Goal: Task Accomplishment & Management: Use online tool/utility

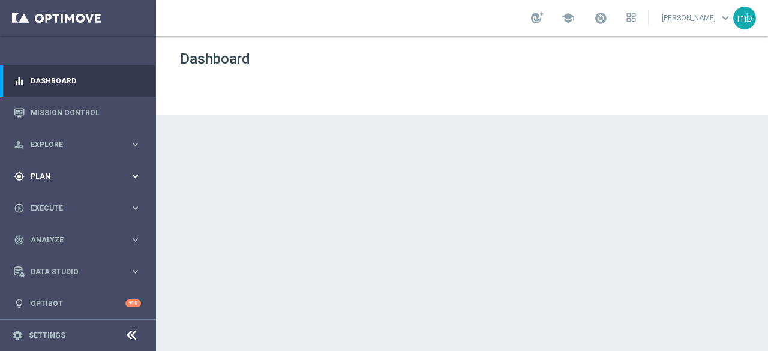
click at [132, 176] on icon "keyboard_arrow_right" at bounding box center [135, 175] width 11 height 11
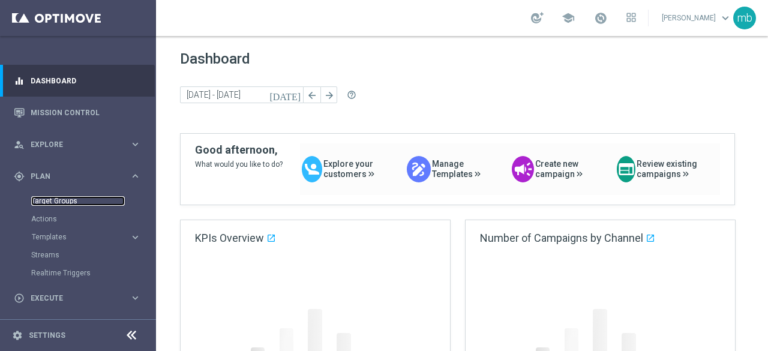
click at [50, 202] on link "Target Groups" at bounding box center [78, 201] width 94 height 10
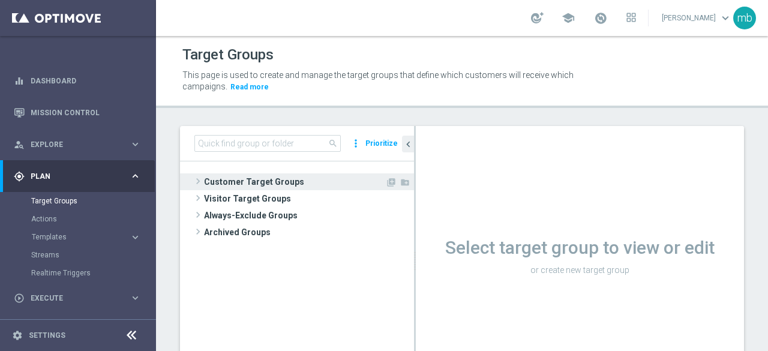
click at [201, 182] on span at bounding box center [198, 181] width 12 height 14
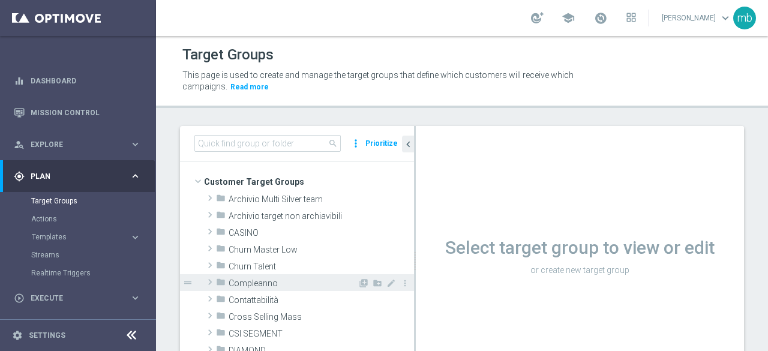
scroll to position [60, 0]
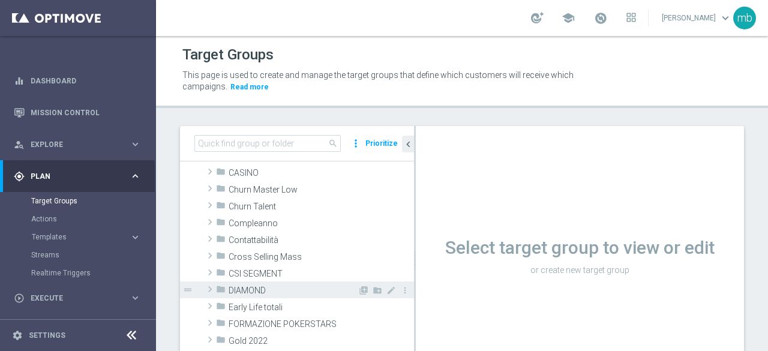
click at [211, 287] on span at bounding box center [210, 289] width 12 height 14
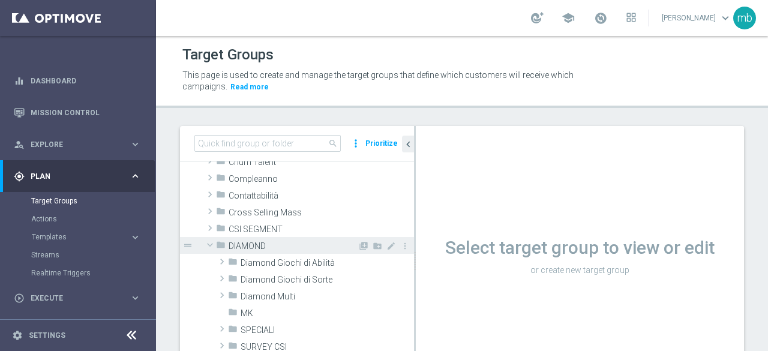
scroll to position [120, 0]
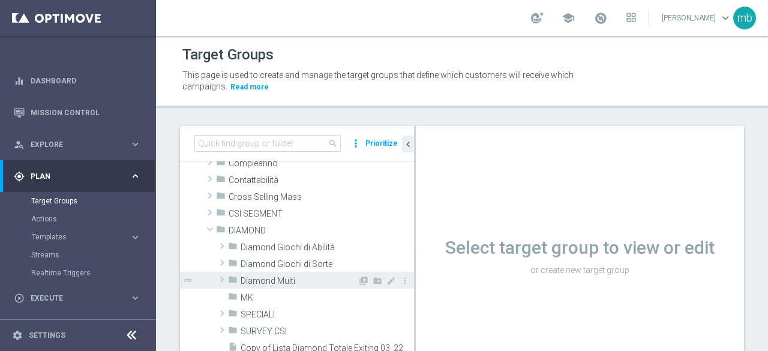
click at [243, 281] on span "Diamond Multi" at bounding box center [299, 281] width 117 height 10
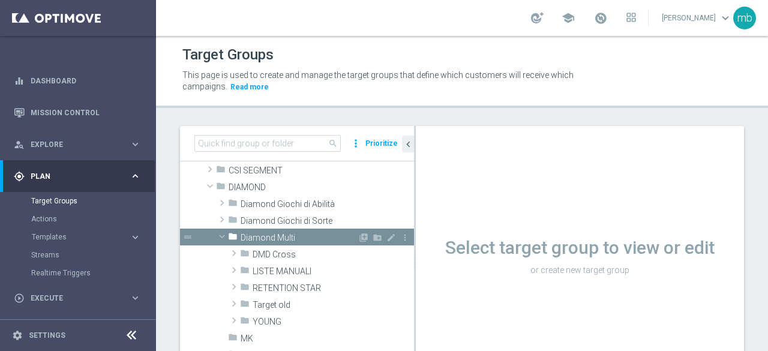
scroll to position [180, 0]
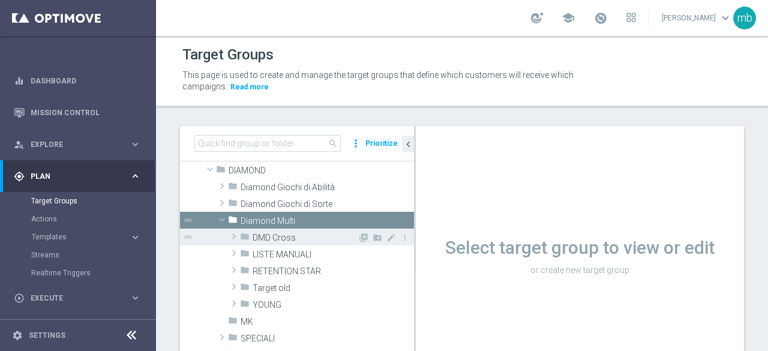
click at [256, 238] on span "DMD Cross" at bounding box center [305, 238] width 105 height 10
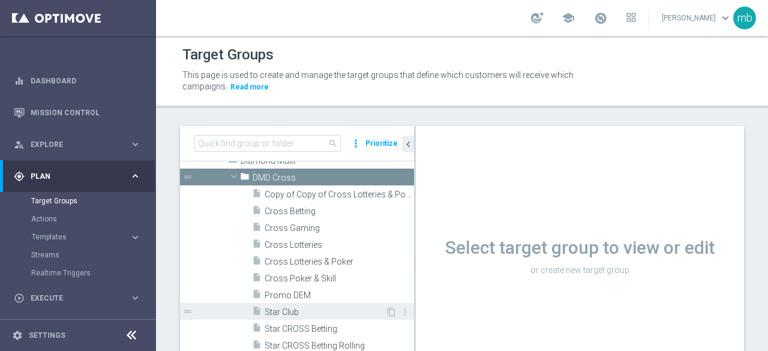
scroll to position [300, 0]
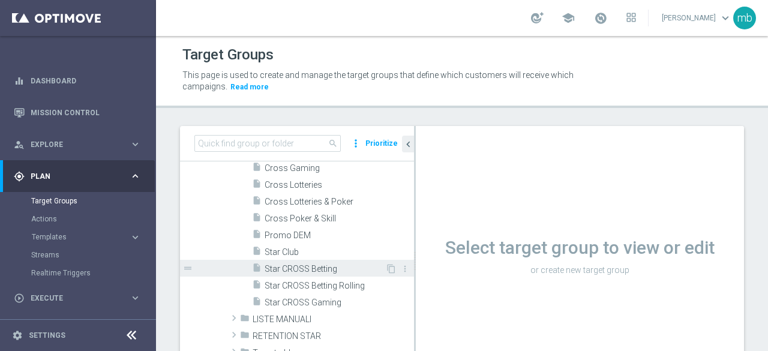
click at [322, 272] on span "Star CROSS Betting" at bounding box center [325, 269] width 121 height 10
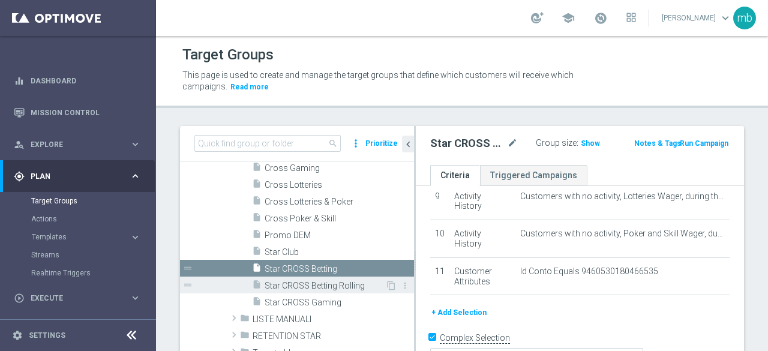
scroll to position [240, 0]
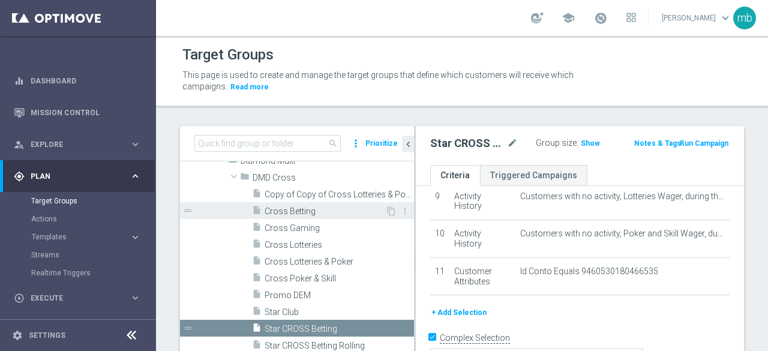
click at [301, 213] on span "Cross Betting" at bounding box center [325, 211] width 121 height 10
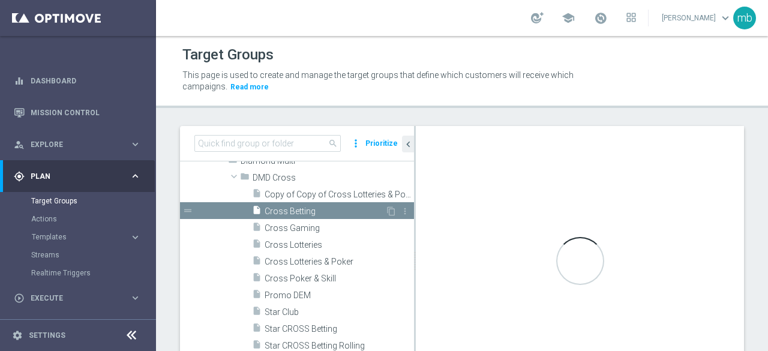
scroll to position [133, 0]
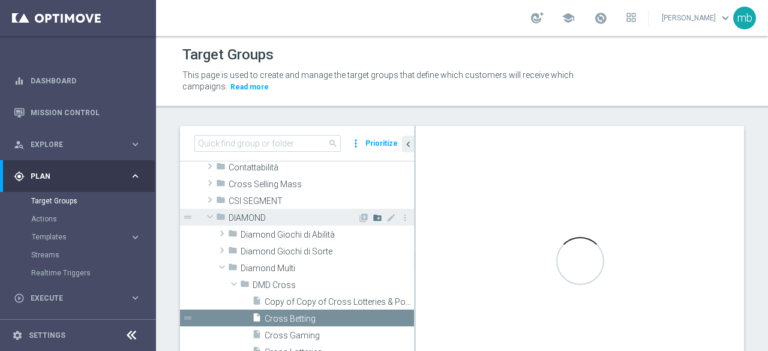
checkbox input "false"
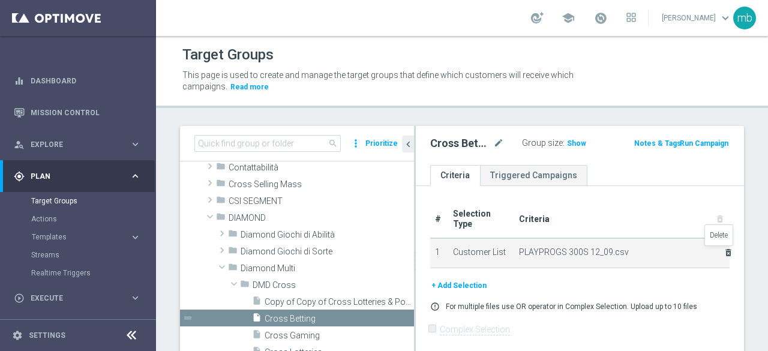
click at [724, 250] on icon "delete_forever" at bounding box center [729, 253] width 10 height 10
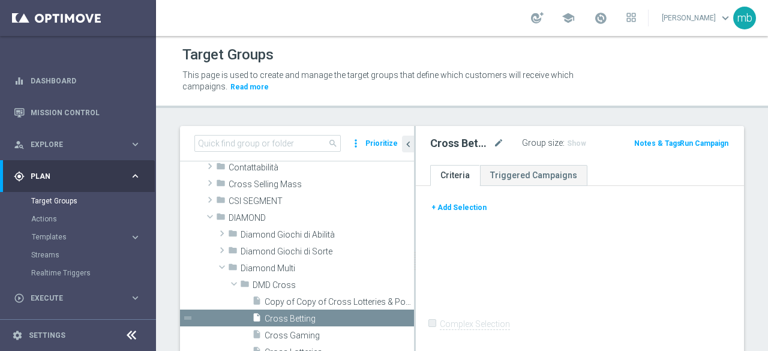
click at [467, 208] on button "+ Add Selection" at bounding box center [459, 207] width 58 height 13
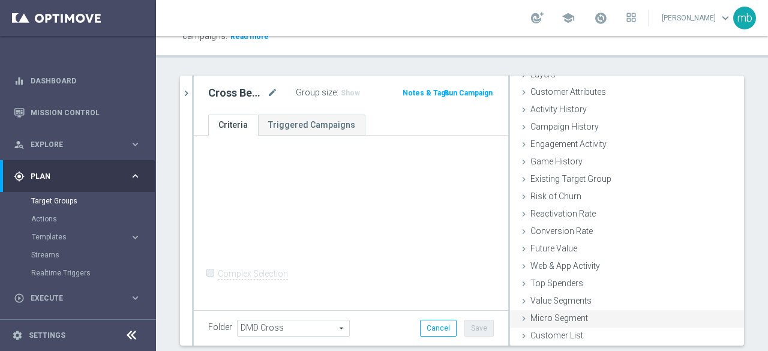
scroll to position [85, 0]
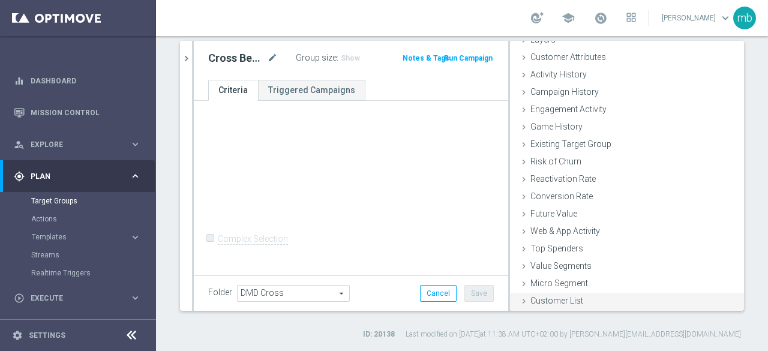
click at [556, 299] on span "Customer List" at bounding box center [556, 301] width 53 height 10
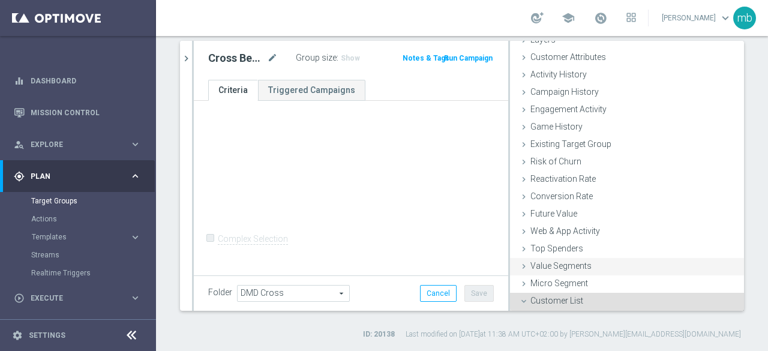
scroll to position [164, 0]
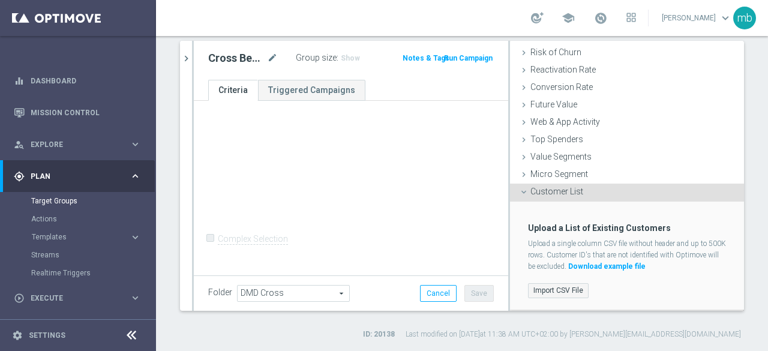
click at [558, 290] on label "Import CSV File" at bounding box center [558, 290] width 61 height 15
click at [0, 0] on input "Import CSV File" at bounding box center [0, 0] width 0 height 0
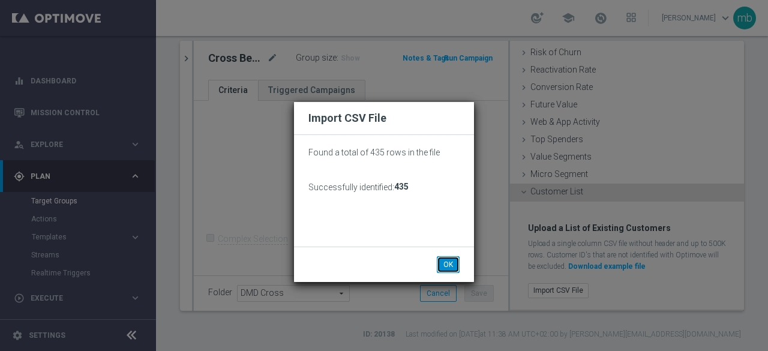
click at [446, 261] on button "OK" at bounding box center [448, 264] width 23 height 17
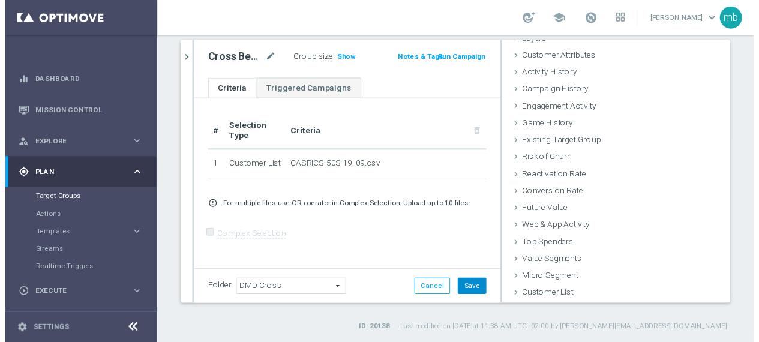
scroll to position [55, 0]
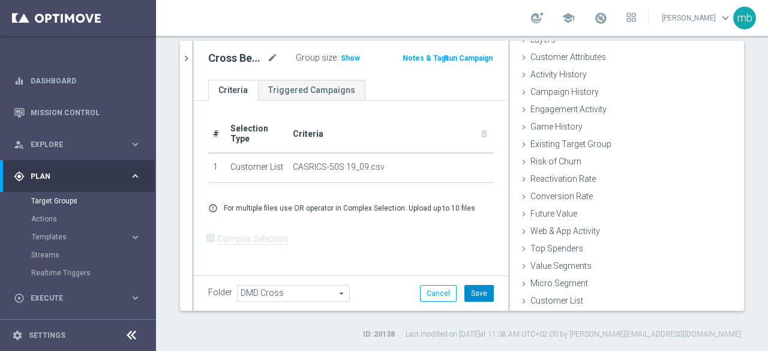
click at [469, 292] on button "Save" at bounding box center [478, 293] width 29 height 17
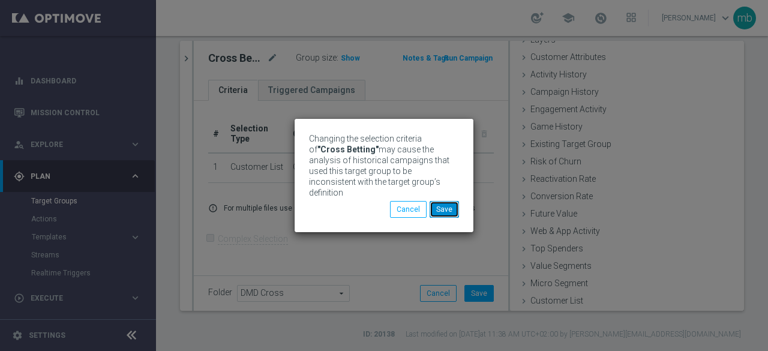
click at [443, 212] on button "Save" at bounding box center [444, 209] width 29 height 17
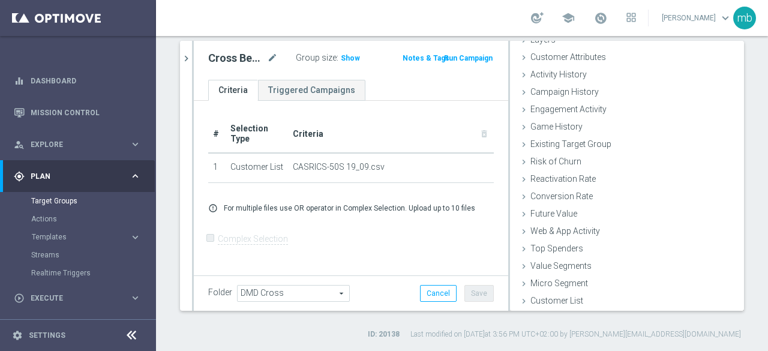
click at [468, 57] on button "Run Campaign" at bounding box center [468, 58] width 51 height 13
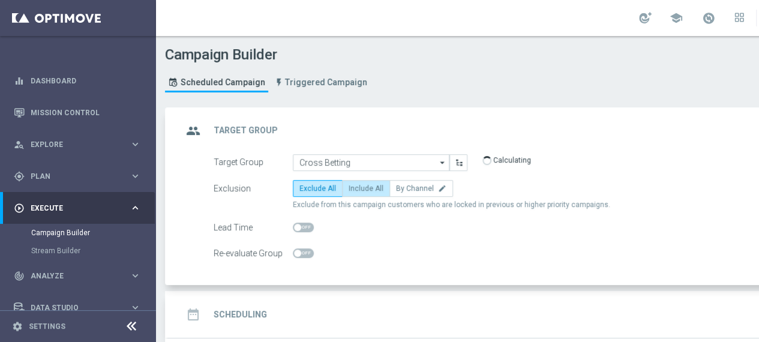
click at [373, 187] on span "Include All" at bounding box center [366, 188] width 35 height 8
click at [356, 187] on input "Include All" at bounding box center [353, 191] width 8 height 8
radio input "true"
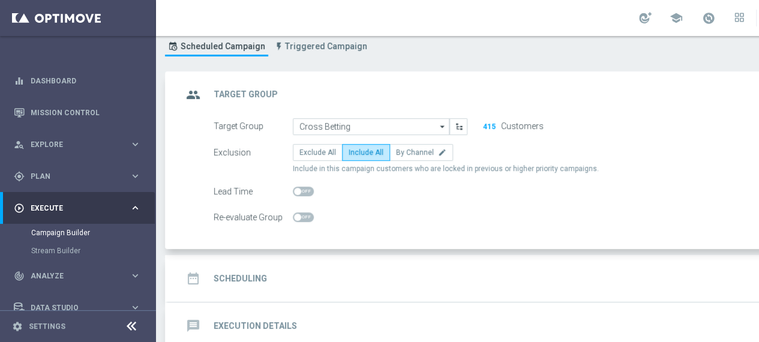
scroll to position [60, 0]
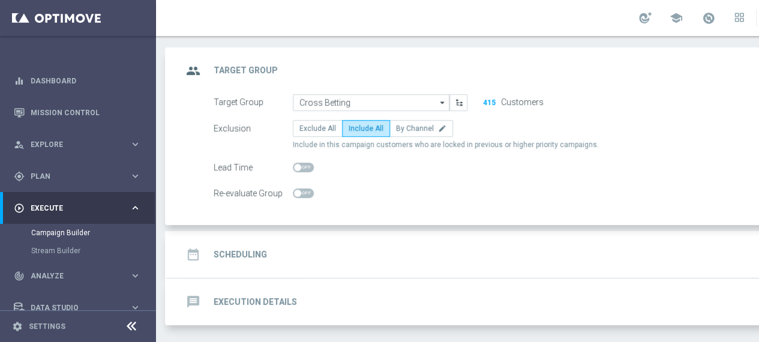
click at [250, 250] on h2 "Scheduling" at bounding box center [240, 254] width 53 height 11
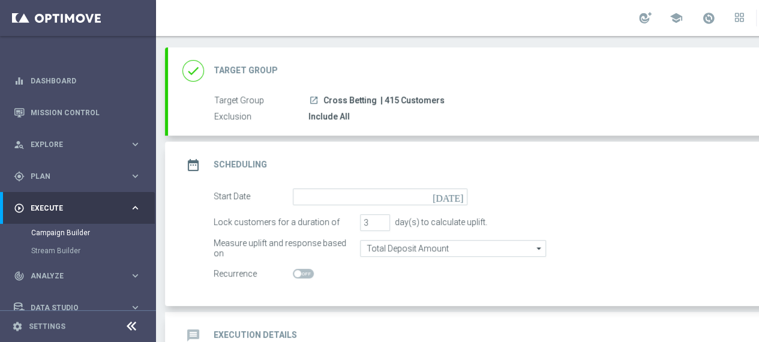
click at [459, 194] on icon "[DATE]" at bounding box center [450, 194] width 35 height 13
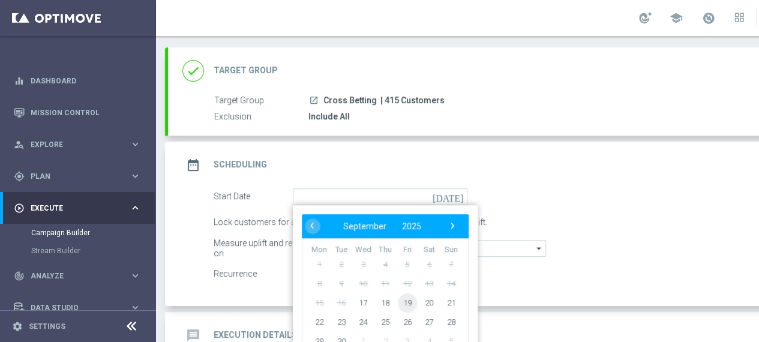
click at [401, 301] on span "19" at bounding box center [407, 302] width 19 height 19
type input "[DATE]"
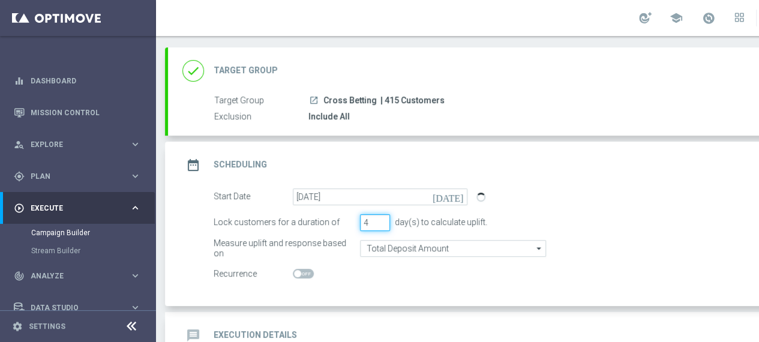
click at [382, 217] on input "4" at bounding box center [375, 222] width 30 height 17
click at [382, 217] on input "5" at bounding box center [375, 222] width 30 height 17
click at [382, 217] on input "6" at bounding box center [375, 222] width 30 height 17
type input "7"
click at [382, 217] on input "7" at bounding box center [375, 222] width 30 height 17
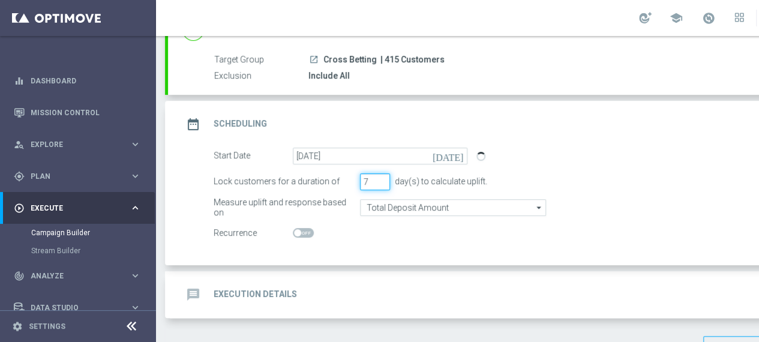
scroll to position [120, 0]
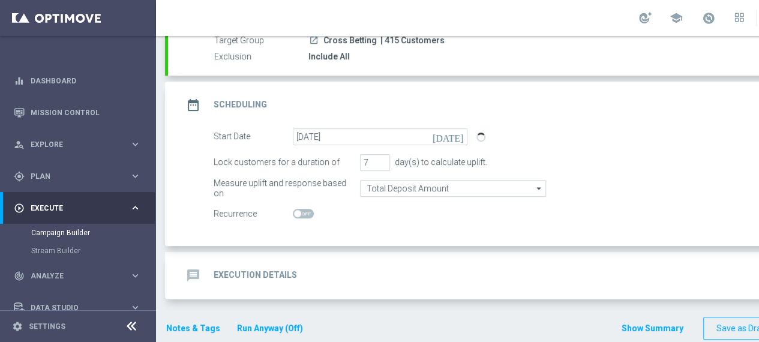
click at [265, 272] on h2 "Execution Details" at bounding box center [255, 274] width 83 height 11
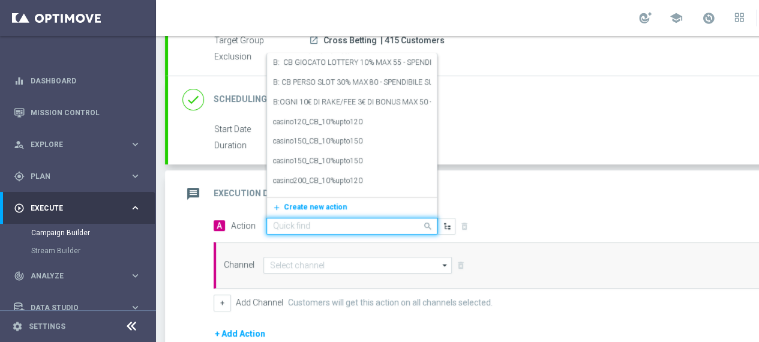
click at [384, 224] on input "text" at bounding box center [340, 226] width 134 height 10
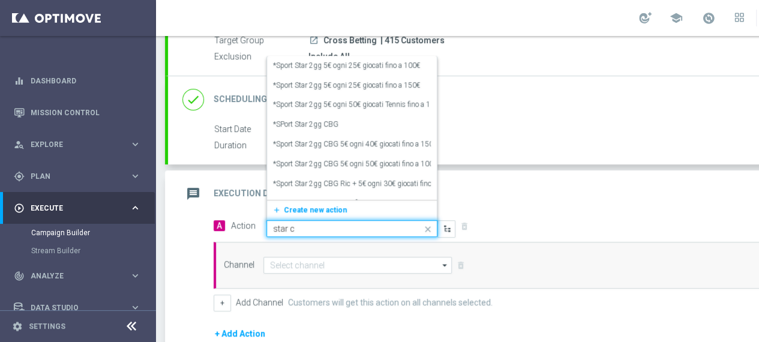
type input "star cr"
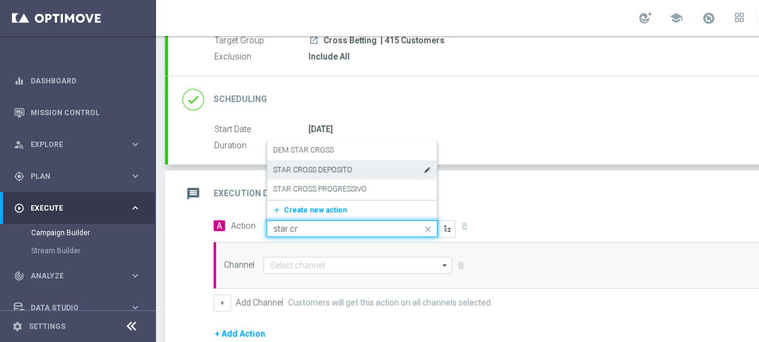
click at [332, 172] on label "STAR CROSS DEPOSITO" at bounding box center [312, 170] width 79 height 10
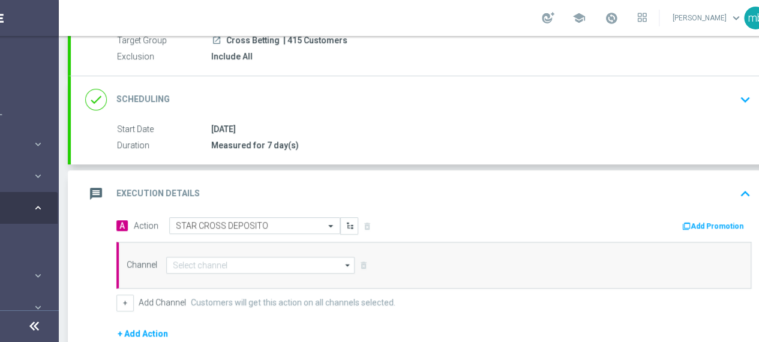
scroll to position [0, 126]
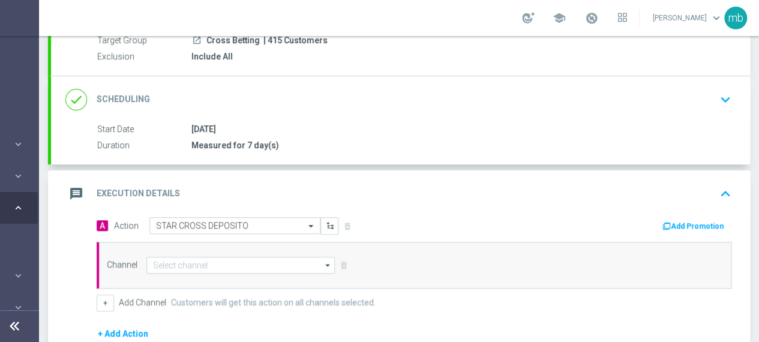
click at [701, 225] on button "Add Promotion" at bounding box center [694, 226] width 67 height 13
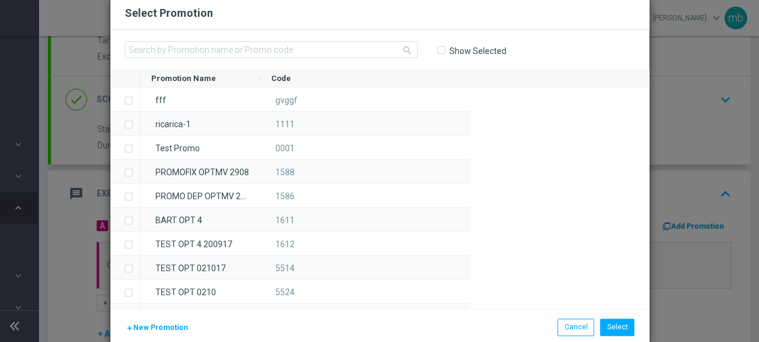
scroll to position [0, 117]
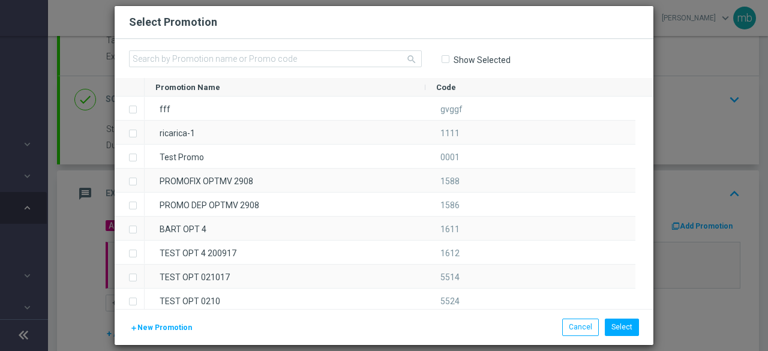
click at [149, 324] on span "New Promotion" at bounding box center [164, 327] width 55 height 8
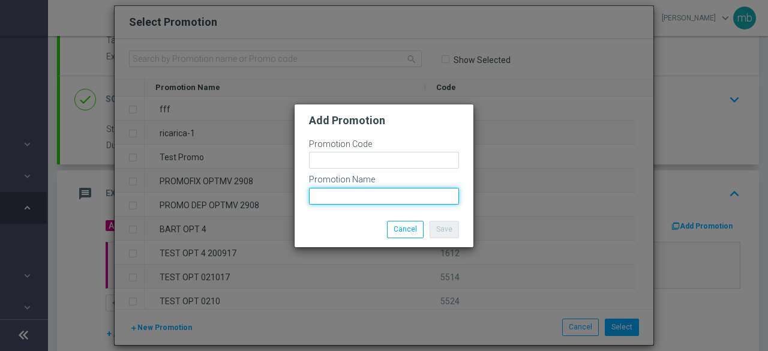
click at [334, 193] on input "text" at bounding box center [384, 196] width 150 height 17
paste input "CASRICS-50S"
click at [334, 193] on input "CASRICS-50S" at bounding box center [384, 196] width 150 height 17
type input "CASRICS-50S"
click at [402, 0] on html "equalizer Dashboard Mission Control" at bounding box center [276, 175] width 768 height 351
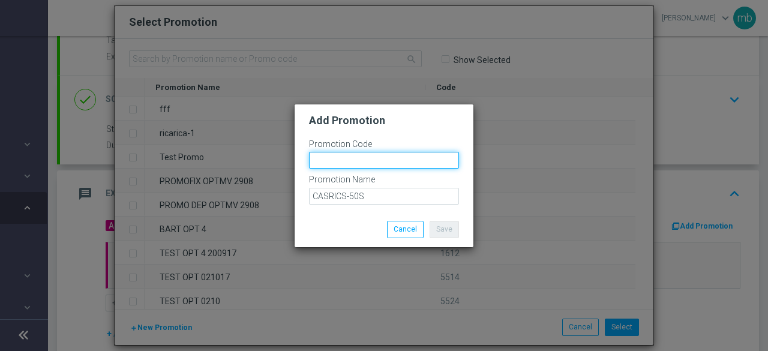
click at [388, 161] on input "text" at bounding box center [384, 160] width 150 height 17
paste input "33478"
click at [388, 161] on input "33478" at bounding box center [384, 160] width 150 height 17
type input "334781"
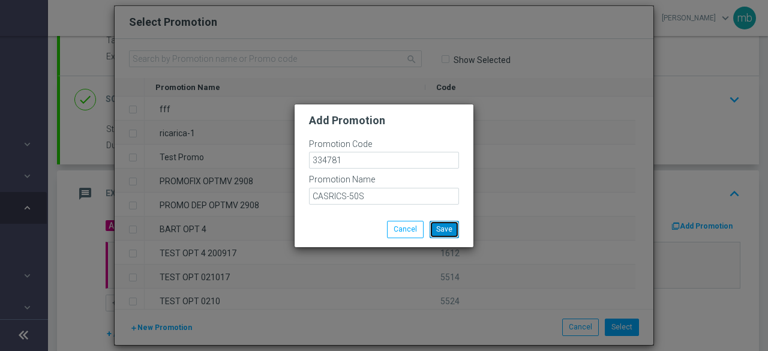
click at [449, 231] on button "Save" at bounding box center [444, 229] width 29 height 17
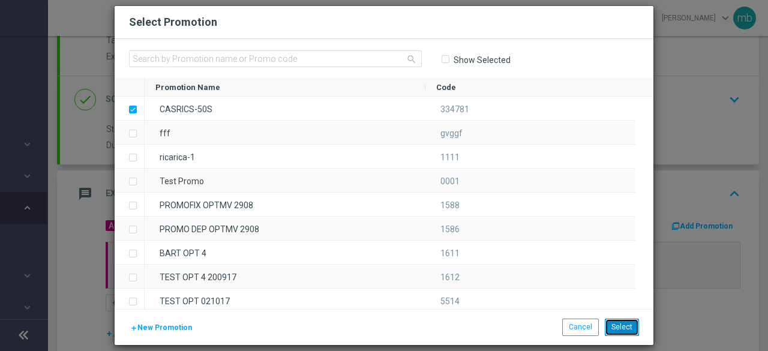
click at [613, 326] on button "Select" at bounding box center [622, 327] width 34 height 17
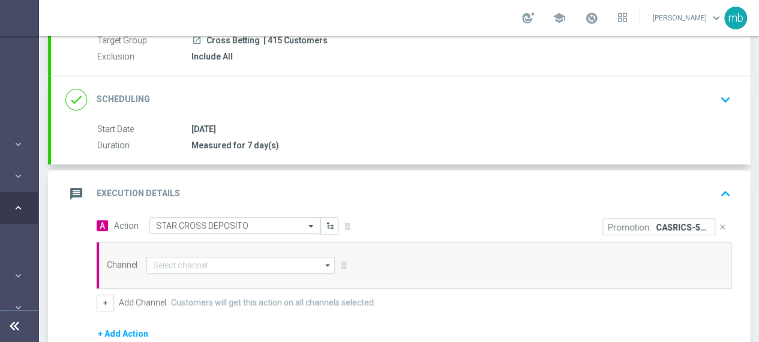
click at [322, 265] on icon "arrow_drop_down" at bounding box center [328, 265] width 12 height 16
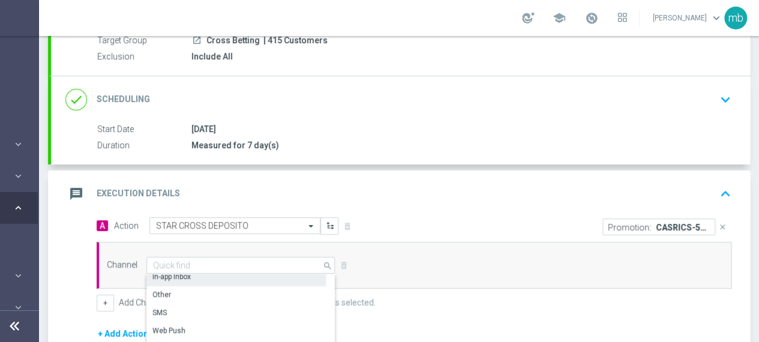
scroll to position [60, 0]
click at [205, 278] on div "In-app Inbox" at bounding box center [235, 277] width 179 height 18
type input "In-app Inbox"
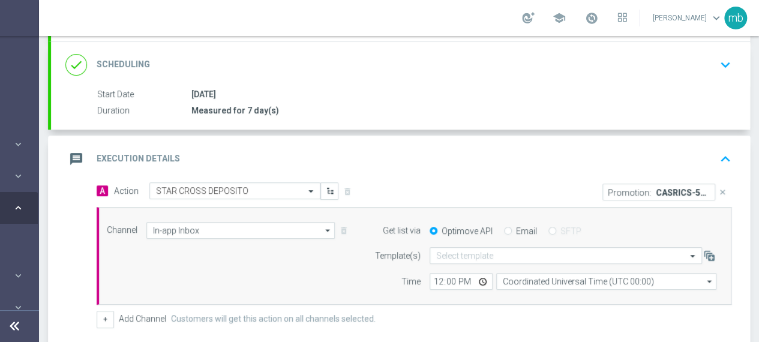
scroll to position [180, 0]
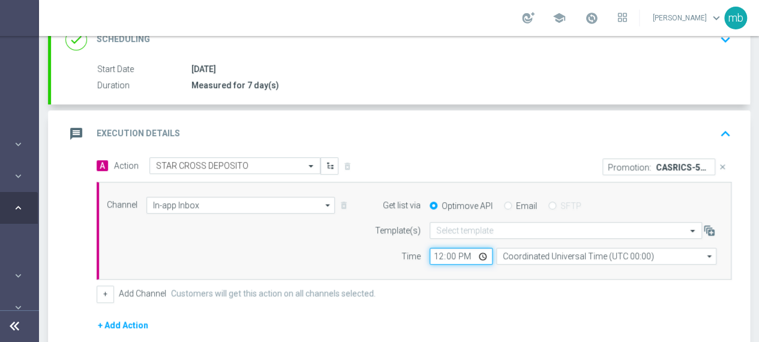
click at [482, 255] on input "12:00" at bounding box center [461, 256] width 63 height 17
type input "08:00"
click at [352, 233] on div "Channel In-app Inbox In-app Inbox arrow_drop_down Show Selected 1 of 20 Optimail" at bounding box center [412, 231] width 628 height 68
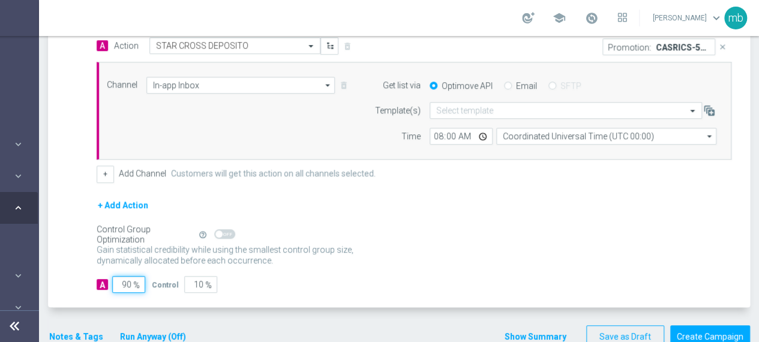
drag, startPoint x: 133, startPoint y: 281, endPoint x: 118, endPoint y: 283, distance: 15.1
click at [118, 283] on input "90" at bounding box center [128, 284] width 33 height 17
type input "1"
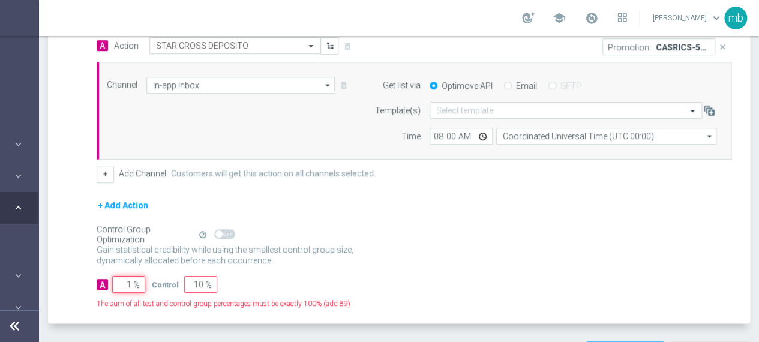
type input "99"
type input "10"
type input "90"
type input "100"
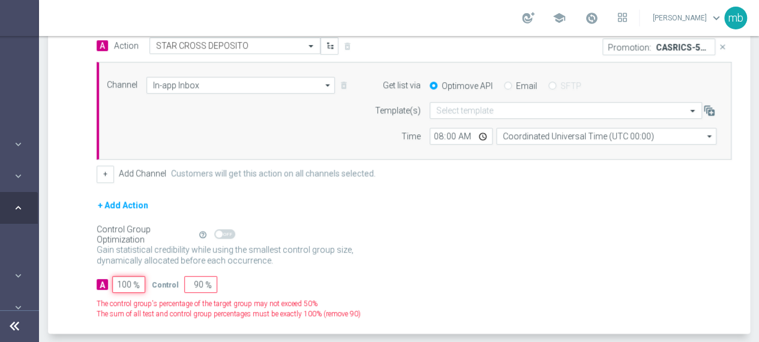
type input "0"
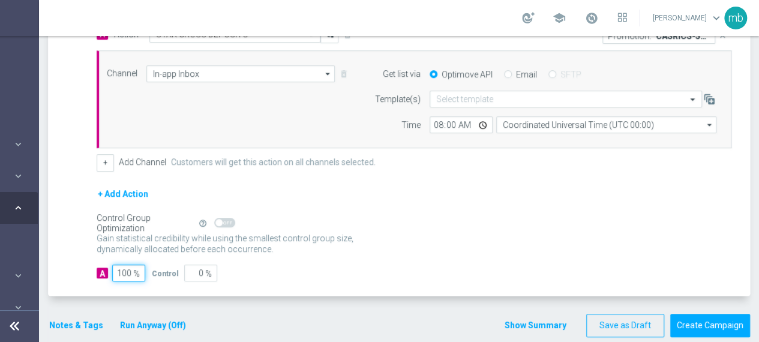
scroll to position [317, 0]
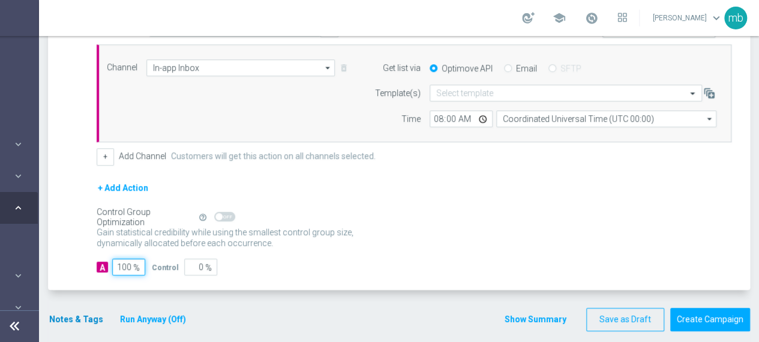
type input "100"
click at [68, 316] on button "Notes & Tags" at bounding box center [76, 319] width 56 height 15
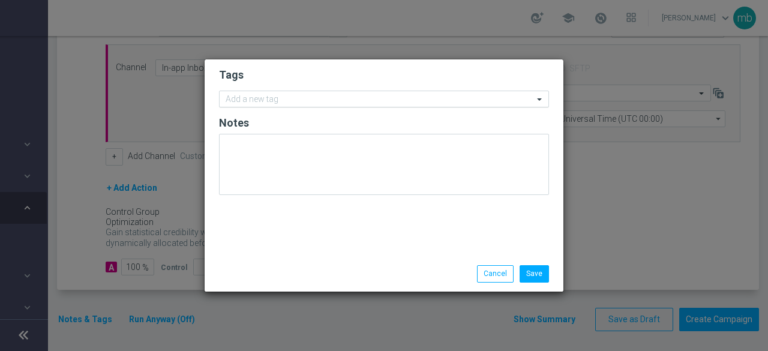
click at [281, 100] on input "text" at bounding box center [380, 100] width 308 height 10
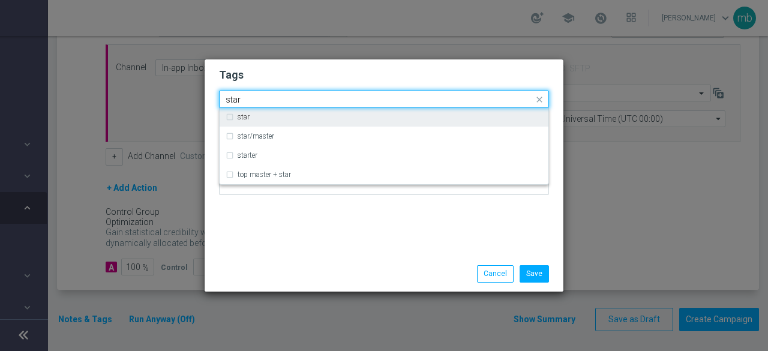
click at [260, 116] on div "star" at bounding box center [390, 116] width 305 height 7
type input "star"
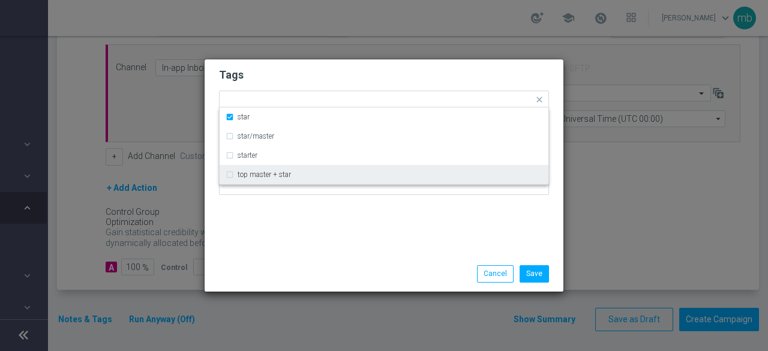
click at [271, 213] on div "Tags Quick find × star star star/master starter top master + star Notes" at bounding box center [384, 157] width 359 height 197
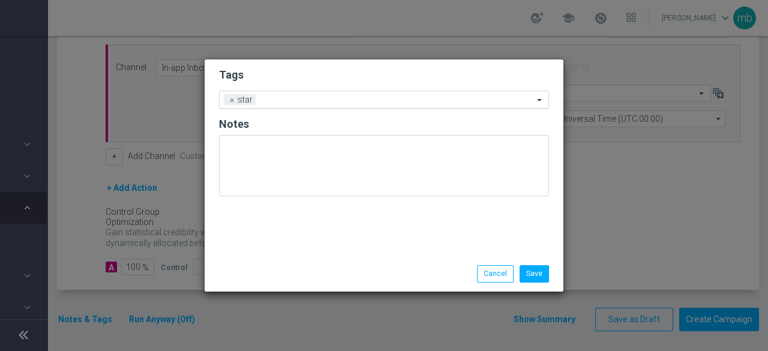
click at [305, 97] on input "text" at bounding box center [396, 100] width 273 height 10
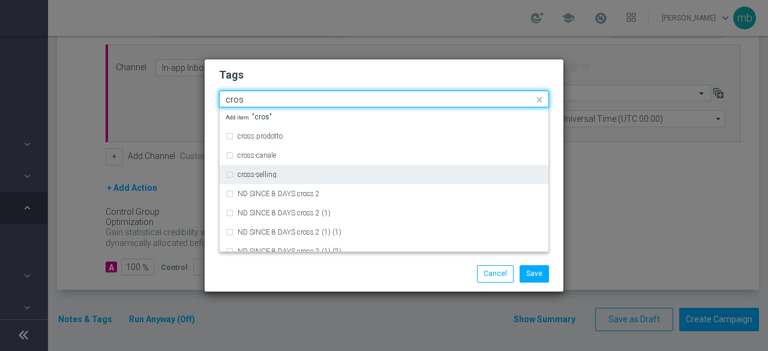
click at [279, 171] on div "cross-selling" at bounding box center [384, 174] width 317 height 19
type input "cros"
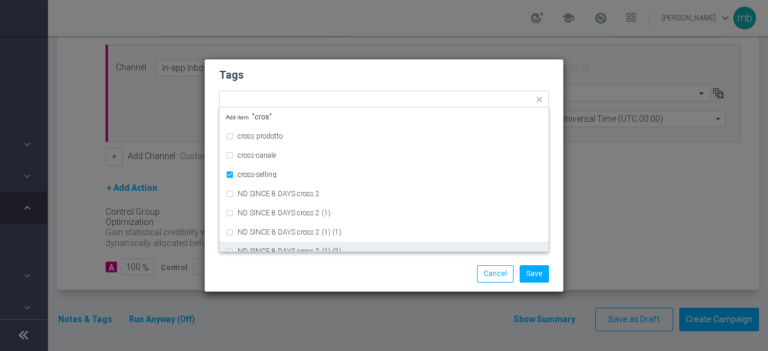
click at [280, 271] on div "Save Cancel" at bounding box center [384, 273] width 348 height 17
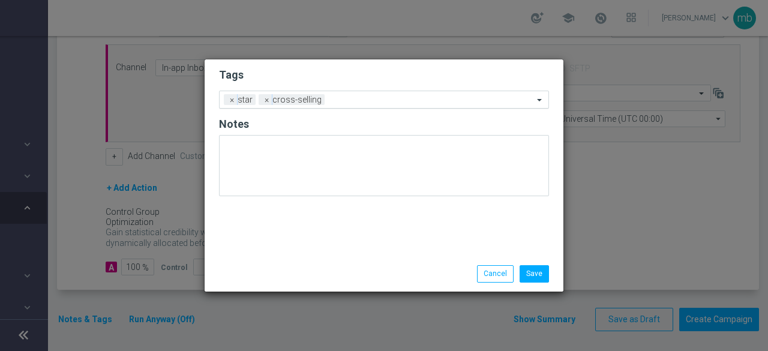
click at [343, 95] on input "text" at bounding box center [431, 100] width 204 height 10
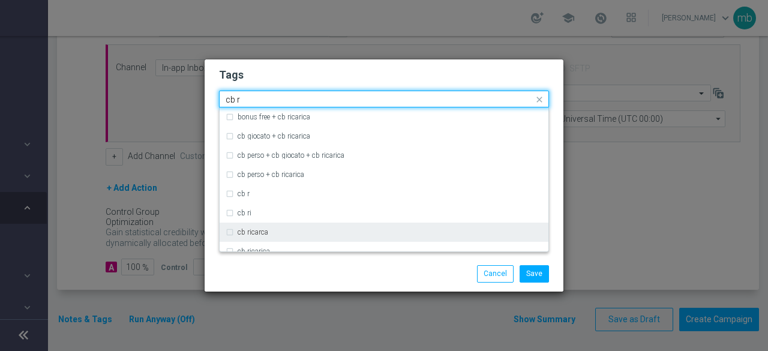
click at [294, 229] on div "cb ricarca" at bounding box center [384, 232] width 317 height 19
type input "cb r"
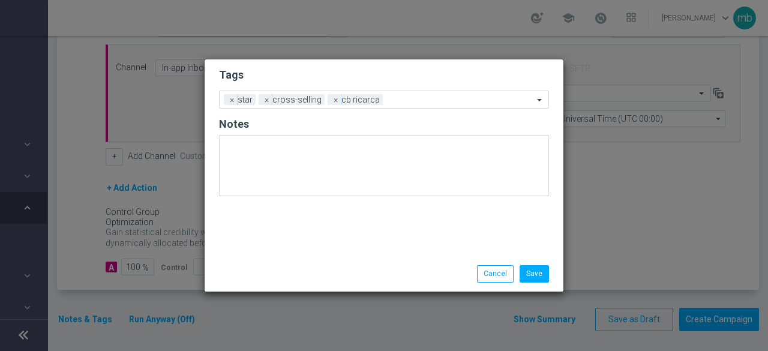
click at [291, 267] on div "Save Cancel" at bounding box center [384, 273] width 348 height 17
click at [402, 99] on input "text" at bounding box center [461, 100] width 146 height 10
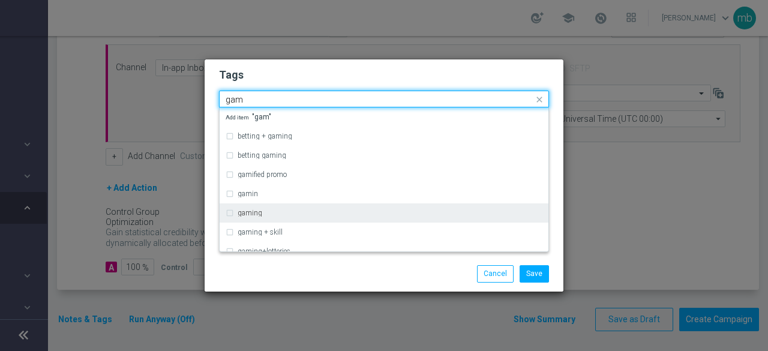
click at [300, 214] on div "gaming" at bounding box center [390, 212] width 305 height 7
type input "gam"
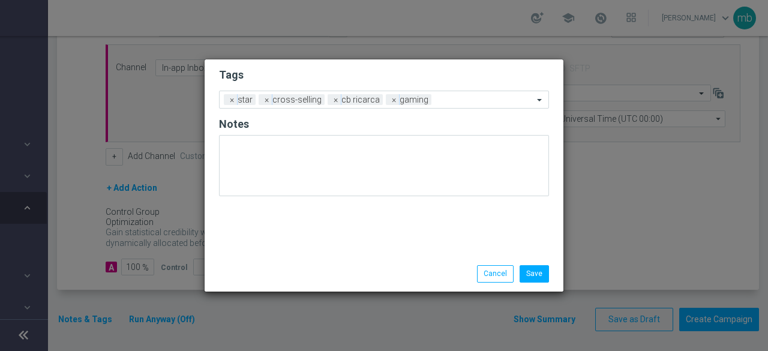
click at [304, 277] on div "Save Cancel" at bounding box center [384, 273] width 348 height 17
click at [445, 100] on input "text" at bounding box center [484, 100] width 97 height 10
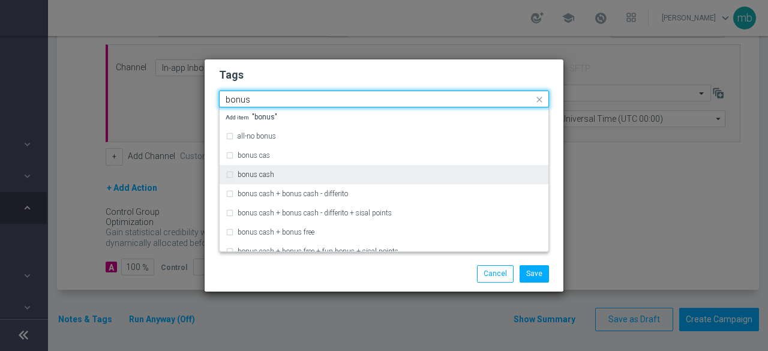
click at [322, 175] on div "bonus cash" at bounding box center [390, 174] width 305 height 7
type input "bonus"
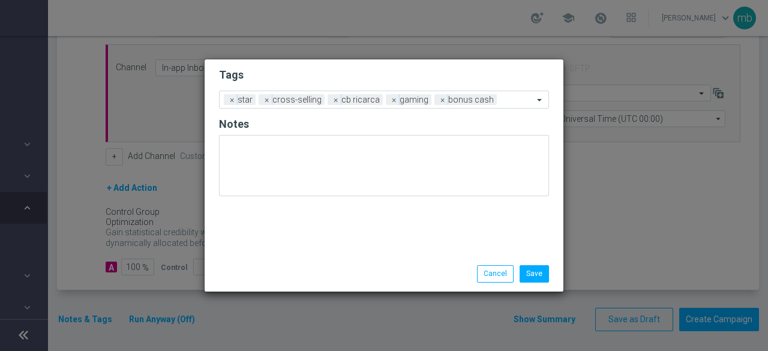
click at [316, 271] on div "Save Cancel" at bounding box center [384, 273] width 348 height 17
click at [534, 279] on button "Save" at bounding box center [534, 273] width 29 height 17
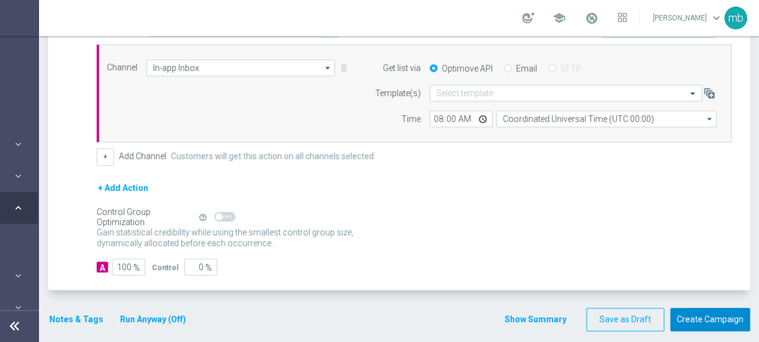
click at [711, 311] on button "Create Campaign" at bounding box center [710, 319] width 80 height 23
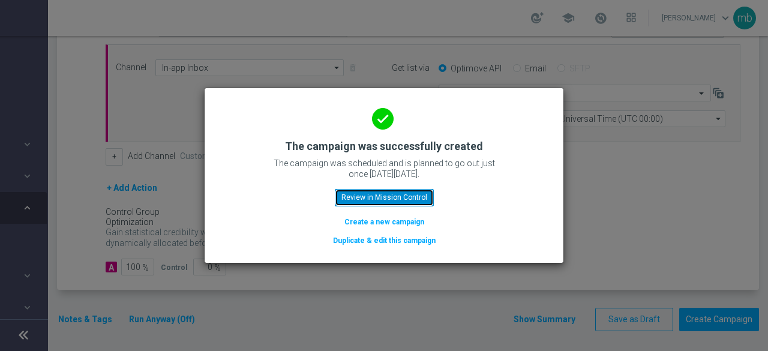
click at [395, 197] on button "Review in Mission Control" at bounding box center [384, 197] width 99 height 17
